Goal: Use online tool/utility: Utilize a website feature to perform a specific function

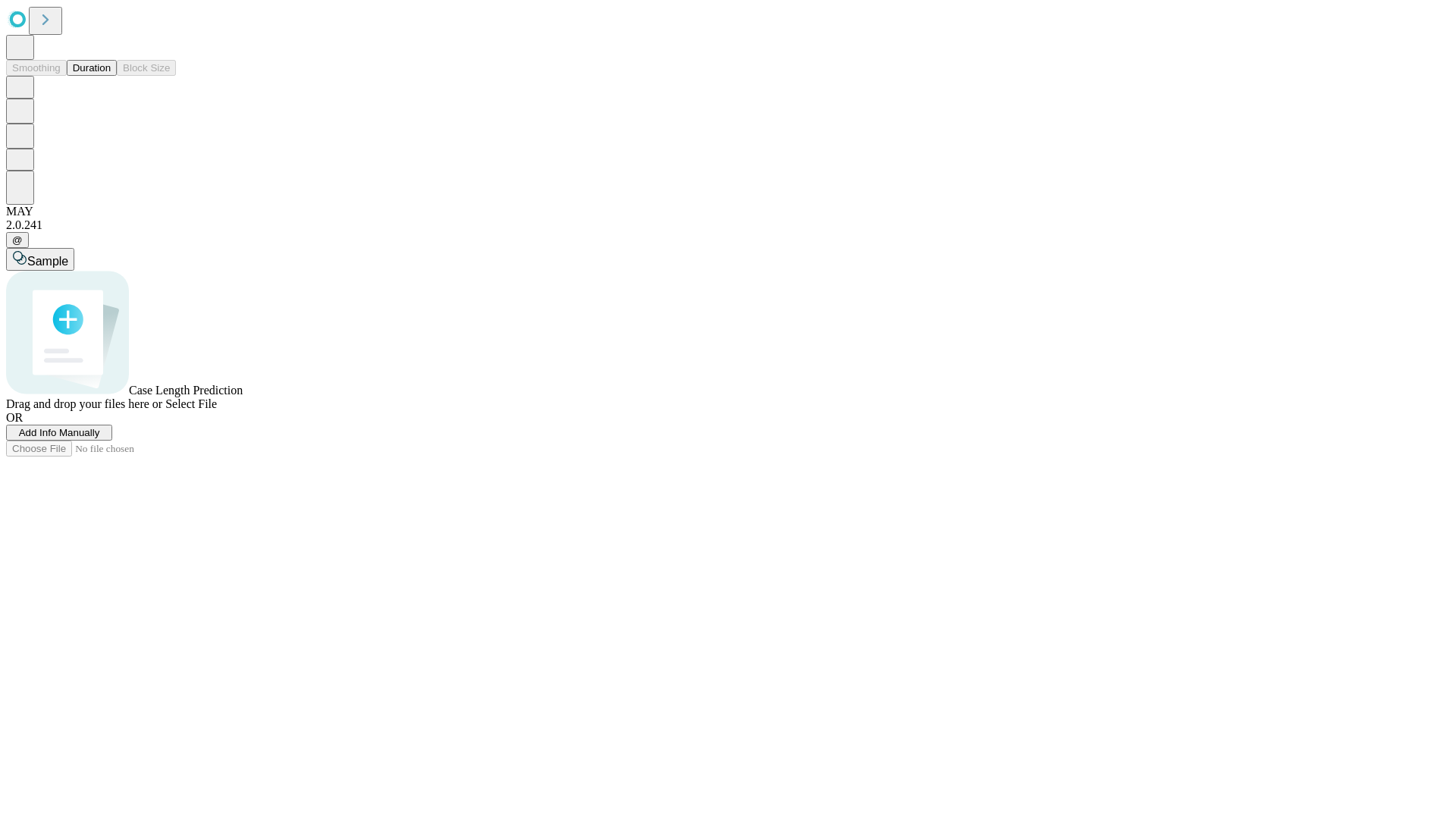
click at [111, 76] on button "Duration" at bounding box center [91, 67] width 50 height 16
click at [217, 410] on span "Select File" at bounding box center [191, 403] width 51 height 13
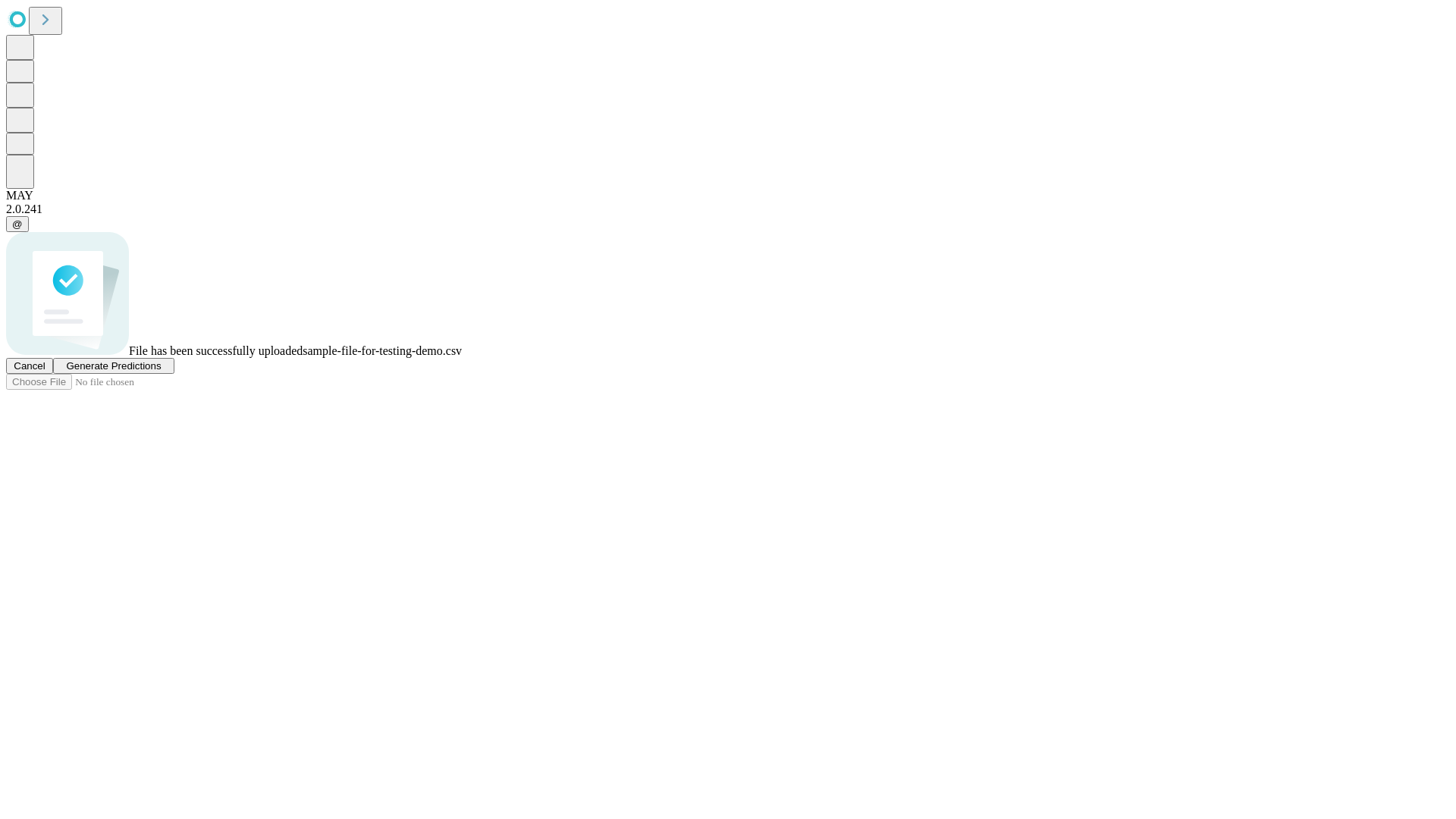
click at [161, 372] on span "Generate Predictions" at bounding box center [113, 366] width 95 height 11
